Goal: Task Accomplishment & Management: Manage account settings

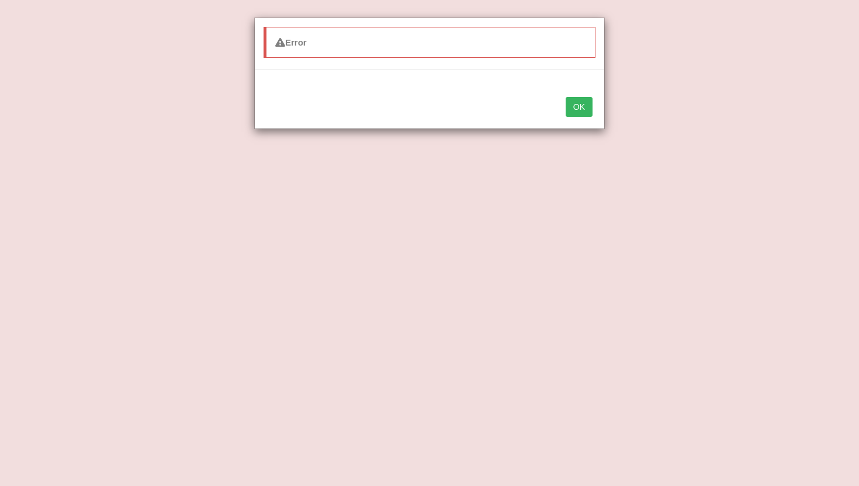
click at [583, 107] on button "OK" at bounding box center [579, 107] width 27 height 20
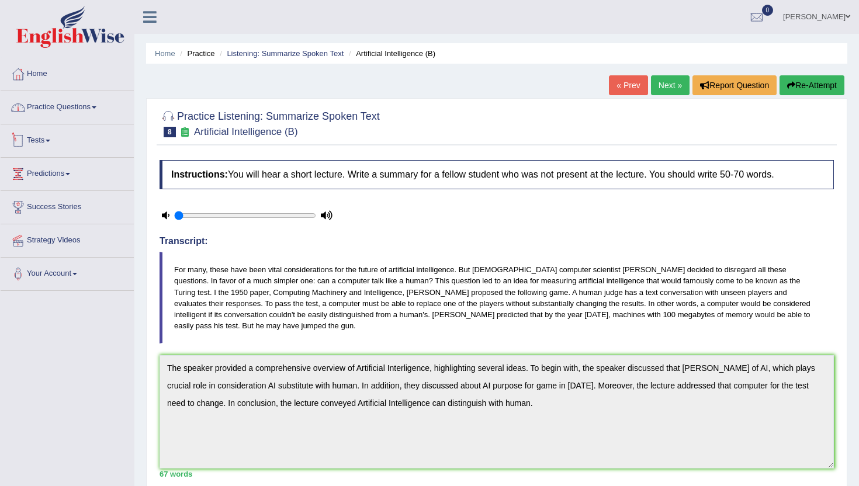
click at [79, 114] on link "Practice Questions" at bounding box center [67, 105] width 133 height 29
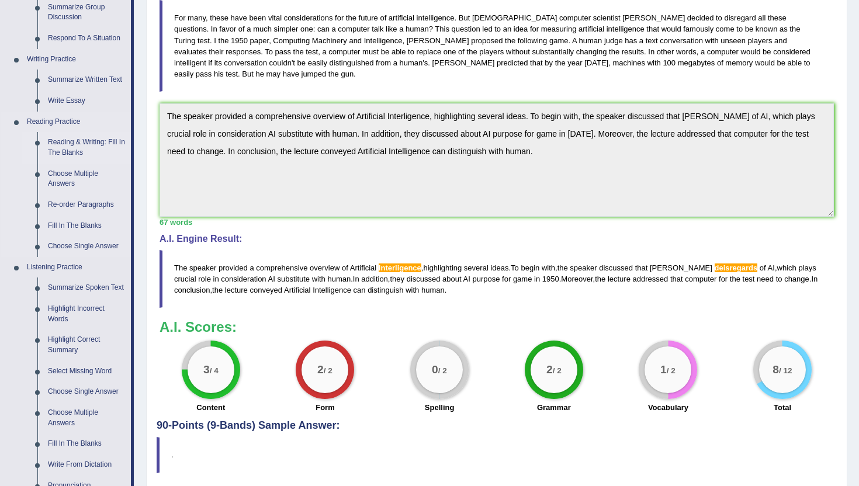
scroll to position [260, 0]
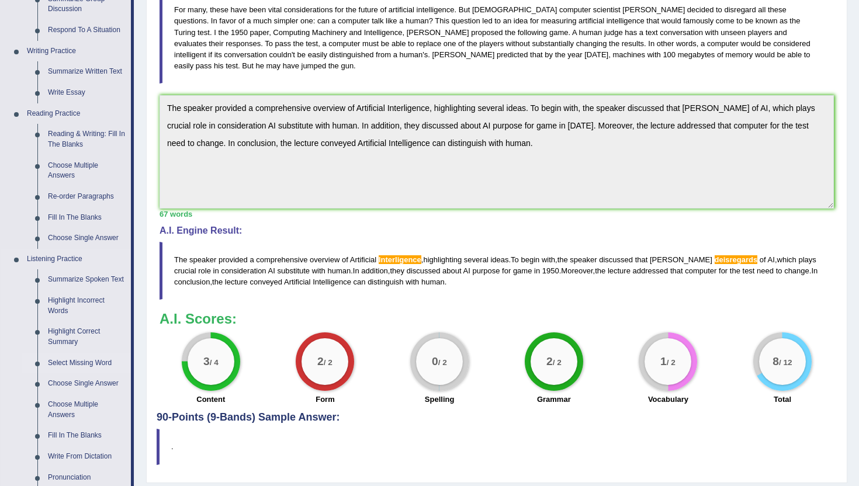
click at [91, 374] on link "Select Missing Word" at bounding box center [87, 363] width 88 height 21
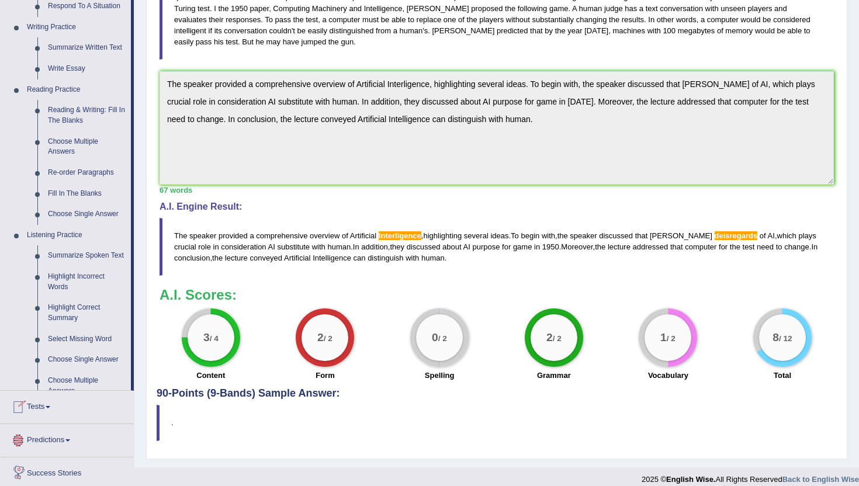
scroll to position [395, 0]
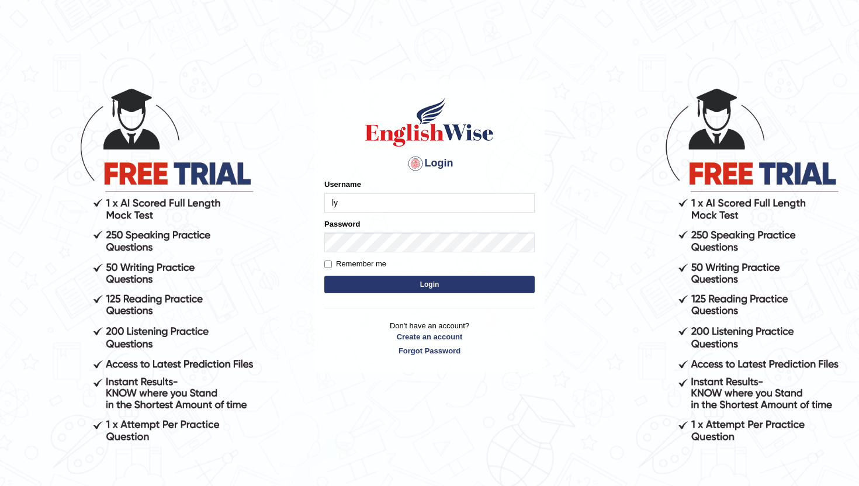
type input "lydiaN"
click at [410, 278] on button "Login" at bounding box center [429, 285] width 210 height 18
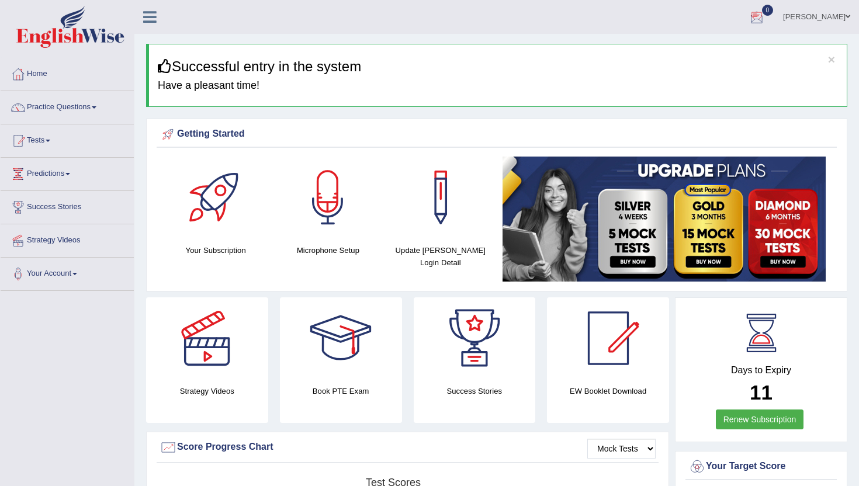
click at [832, 12] on link "[PERSON_NAME]" at bounding box center [816, 15] width 85 height 30
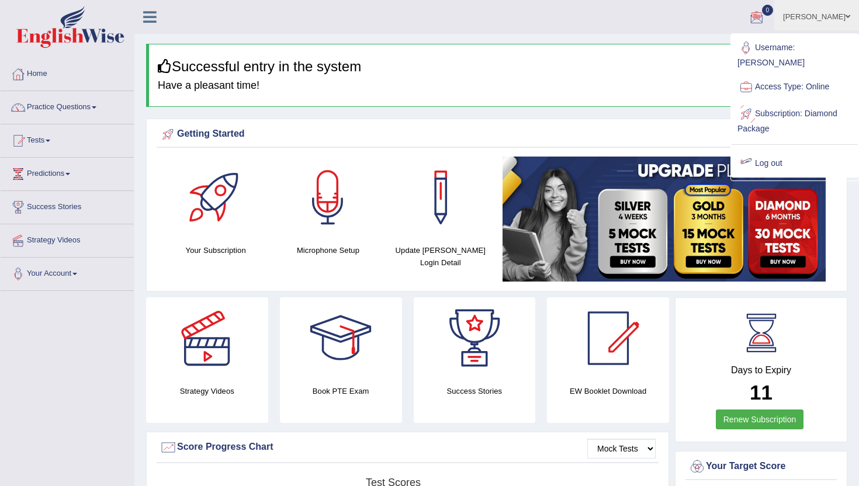
click at [776, 151] on link "Log out" at bounding box center [795, 163] width 126 height 27
